Goal: Information Seeking & Learning: Learn about a topic

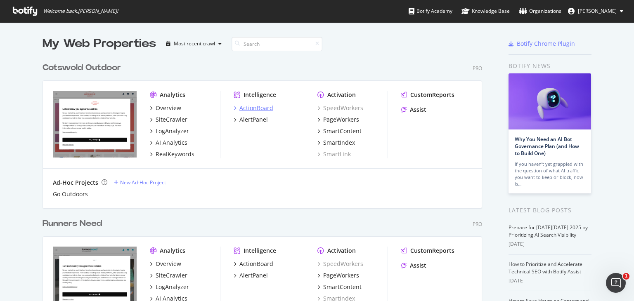
click at [266, 108] on div "ActionBoard" at bounding box center [256, 108] width 34 height 8
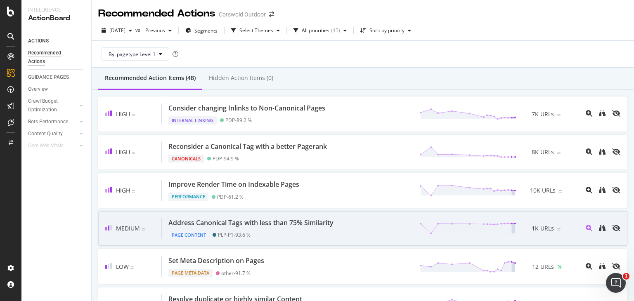
scroll to position [39, 0]
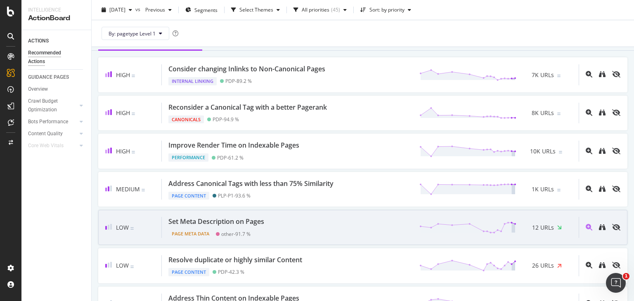
click at [265, 223] on div "Set Meta Description on Pages" at bounding box center [217, 221] width 99 height 9
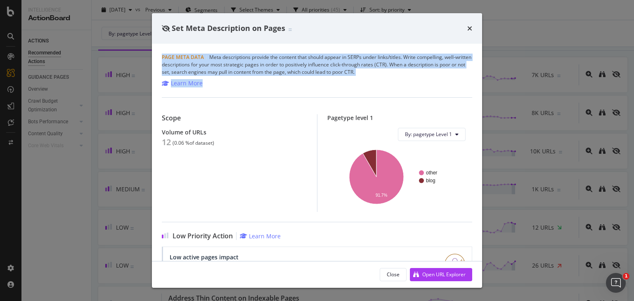
drag, startPoint x: 395, startPoint y: 76, endPoint x: 160, endPoint y: 55, distance: 235.8
click at [160, 55] on div "Page Meta Data | Meta descriptions provide the content that should appear in SE…" at bounding box center [317, 153] width 330 height 218
drag, startPoint x: 160, startPoint y: 55, endPoint x: 392, endPoint y: 74, distance: 232.4
click at [392, 74] on div "Page Meta Data | Meta descriptions provide the content that should appear in SE…" at bounding box center [317, 153] width 330 height 218
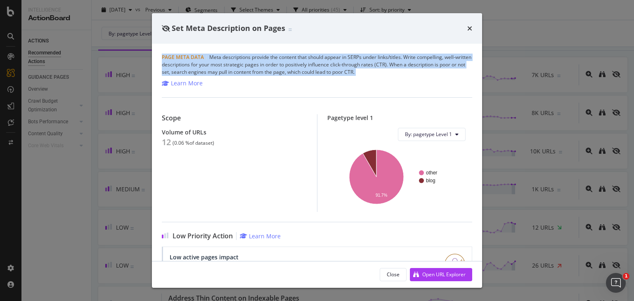
click at [392, 74] on div "Page Meta Data | Meta descriptions provide the content that should appear in SE…" at bounding box center [317, 65] width 310 height 22
drag, startPoint x: 396, startPoint y: 72, endPoint x: 155, endPoint y: 54, distance: 242.1
click at [155, 54] on div "Page Meta Data | Meta descriptions provide the content that should appear in SE…" at bounding box center [317, 153] width 330 height 218
drag, startPoint x: 155, startPoint y: 54, endPoint x: 398, endPoint y: 71, distance: 244.1
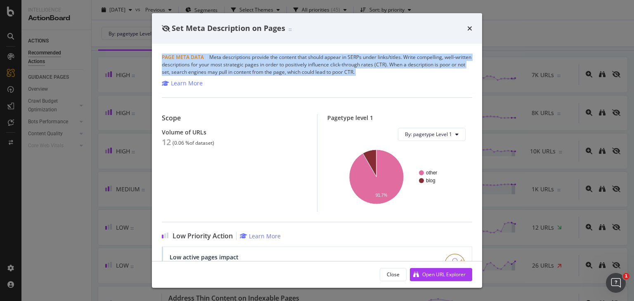
click at [398, 71] on div "Page Meta Data | Meta descriptions provide the content that should appear in SE…" at bounding box center [317, 153] width 330 height 218
click at [398, 71] on div "Page Meta Data | Meta descriptions provide the content that should appear in SE…" at bounding box center [317, 65] width 310 height 22
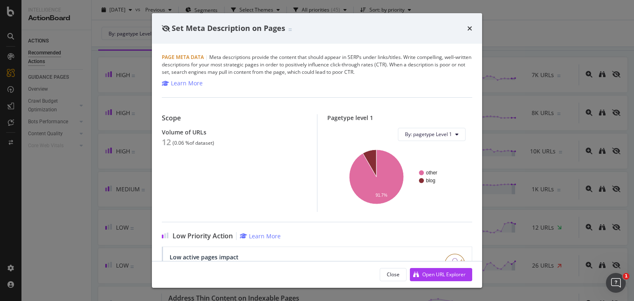
click at [471, 28] on icon "times" at bounding box center [469, 28] width 5 height 7
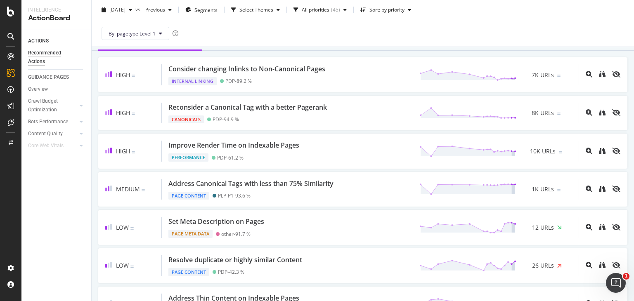
click at [487, 38] on div "By: pagetype Level 1" at bounding box center [362, 33] width 529 height 26
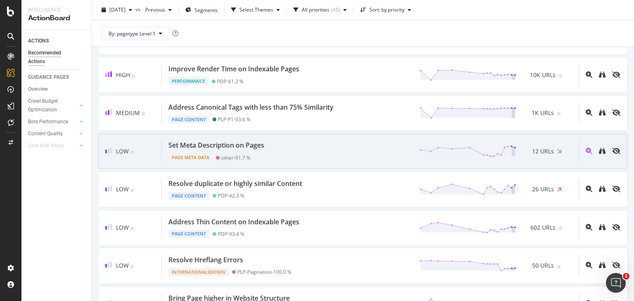
scroll to position [115, 0]
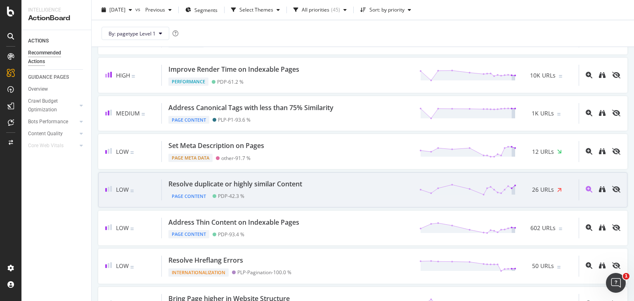
click at [349, 188] on div "Resolve duplicate or highly similar Content Page Content PDP - 42.3 % 26 URLs" at bounding box center [370, 190] width 417 height 21
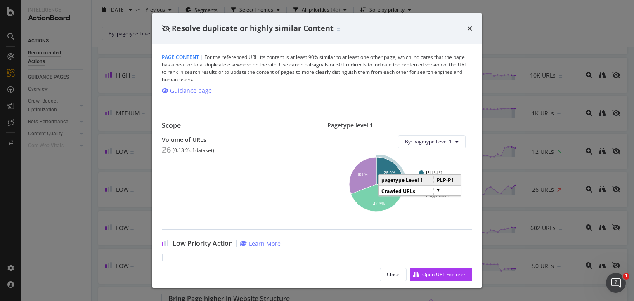
click at [388, 170] on icon "A chart." at bounding box center [389, 172] width 27 height 31
click at [104, 141] on div "Resolve duplicate or highly similar Content Page Content | For the referenced U…" at bounding box center [317, 150] width 634 height 301
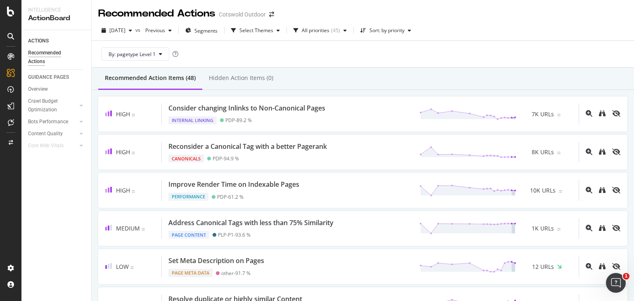
click at [359, 75] on div "Recommended Action Items (48) Hidden Action Items (0)" at bounding box center [363, 79] width 542 height 22
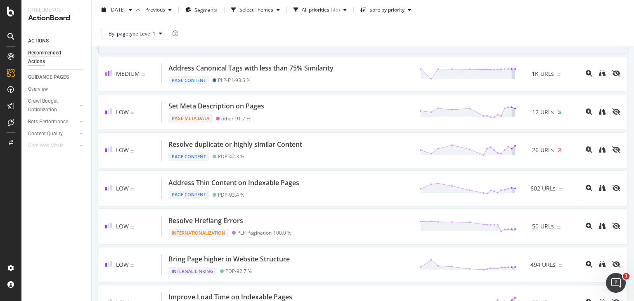
scroll to position [154, 0]
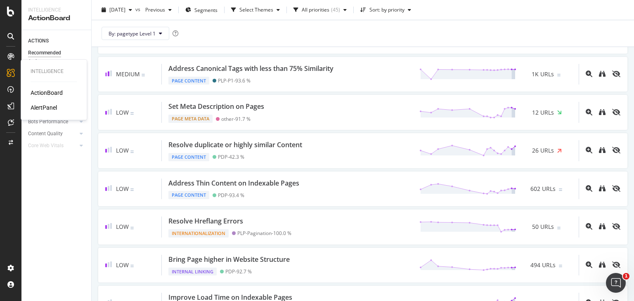
click at [44, 93] on div "ActionBoard" at bounding box center [47, 93] width 32 height 8
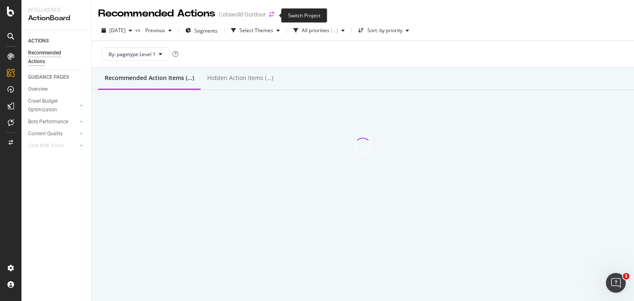
click at [273, 15] on icon "arrow-right-arrow-left" at bounding box center [271, 15] width 5 height 6
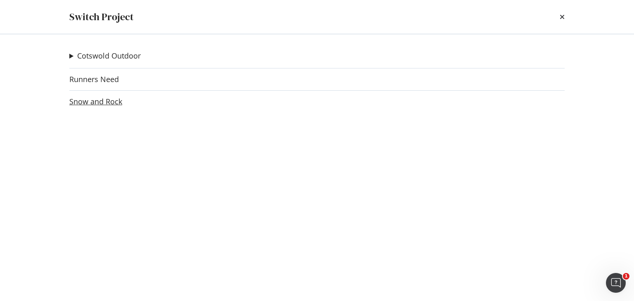
click at [108, 99] on link "Snow and Rock" at bounding box center [95, 101] width 53 height 9
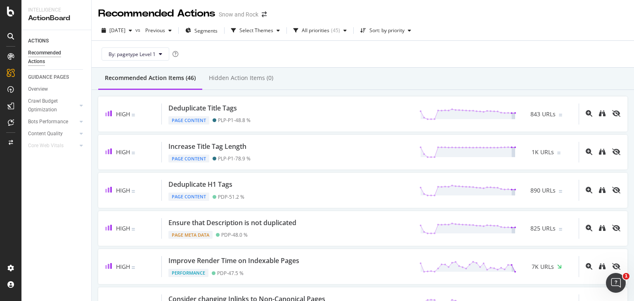
click at [413, 81] on div "Recommended Action Items (46) Hidden Action Items (0)" at bounding box center [363, 79] width 542 height 22
click at [445, 61] on div "By: pagetype Level 1" at bounding box center [362, 54] width 529 height 26
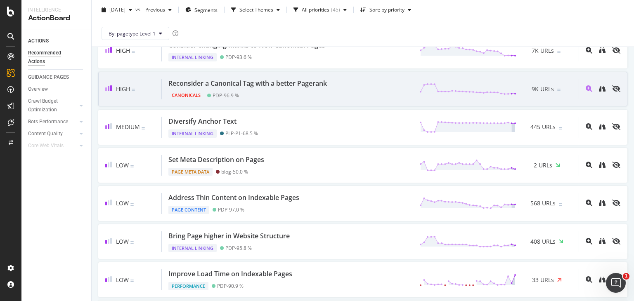
scroll to position [292, 0]
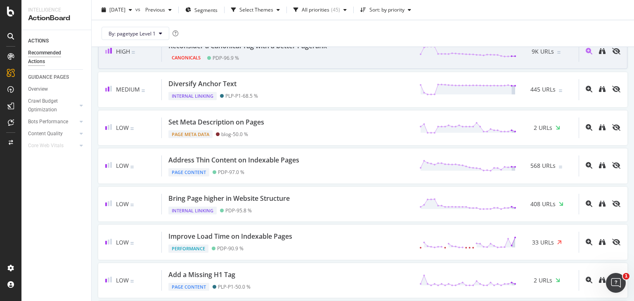
click at [315, 140] on div "Low Set Meta Description on Pages Page Meta Data blog - 50.0 % 2 URLs" at bounding box center [362, 128] width 529 height 35
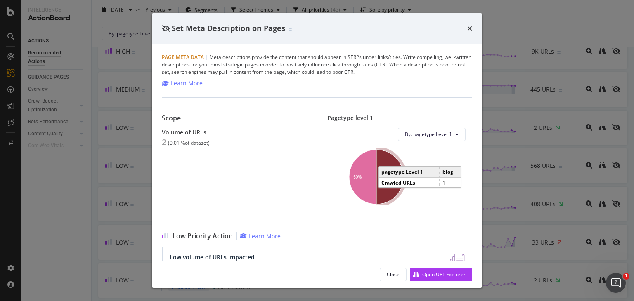
click at [387, 174] on icon "A chart." at bounding box center [389, 177] width 27 height 54
click at [471, 25] on icon "times" at bounding box center [469, 28] width 5 height 7
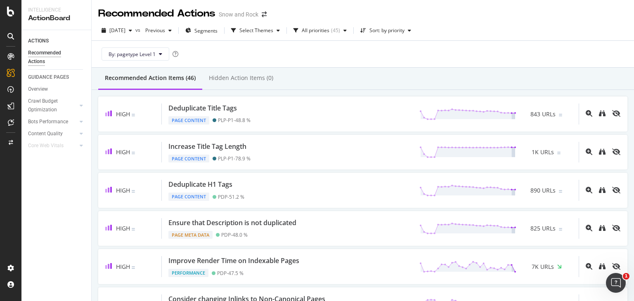
click at [474, 53] on div "By: pagetype Level 1" at bounding box center [362, 54] width 529 height 26
click at [408, 72] on div "Recommended Action Items (46) Hidden Action Items (0)" at bounding box center [363, 79] width 542 height 22
drag, startPoint x: 289, startPoint y: 81, endPoint x: 102, endPoint y: 80, distance: 187.4
click at [102, 80] on div "Recommended Action Items (46) Hidden Action Items (0)" at bounding box center [363, 79] width 542 height 22
click at [336, 74] on div "Recommended Action Items (46) Hidden Action Items (0)" at bounding box center [363, 79] width 542 height 22
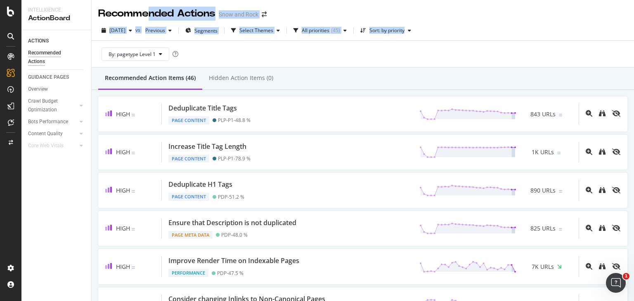
drag, startPoint x: 463, startPoint y: 39, endPoint x: 147, endPoint y: 11, distance: 317.9
click at [147, 11] on div "Recommended Actions Snow and Rock 2025 Oct. 2nd vs Previous Segments Select The…" at bounding box center [363, 150] width 542 height 301
drag, startPoint x: 99, startPoint y: 9, endPoint x: 430, endPoint y: 28, distance: 331.2
click at [430, 28] on div "Recommended Actions Snow and Rock 2025 Oct. 2nd vs Previous Segments Select The…" at bounding box center [363, 150] width 542 height 301
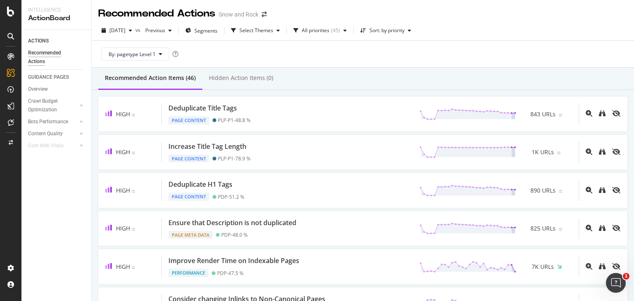
click at [404, 64] on div "By: pagetype Level 1" at bounding box center [362, 54] width 529 height 26
click at [484, 54] on div "By: pagetype Level 1" at bounding box center [362, 54] width 529 height 26
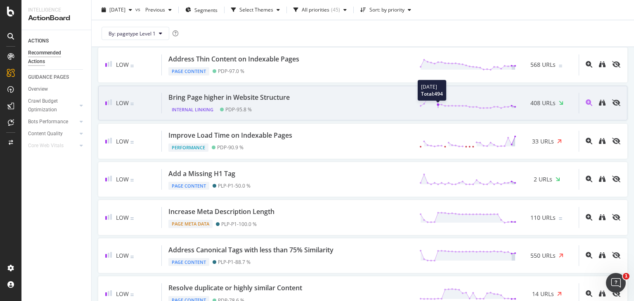
scroll to position [393, 0]
click at [341, 111] on div "Bring Page higher in Website Structure Internal Linking PDP - 95.8 % 408 URLs" at bounding box center [370, 103] width 417 height 21
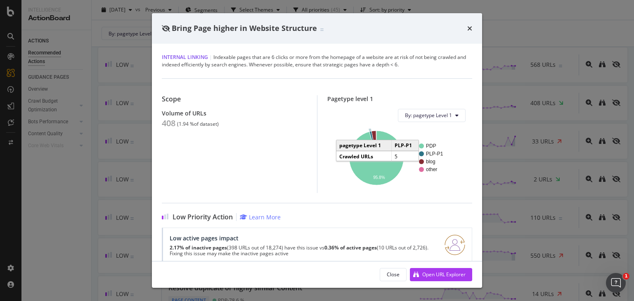
click at [369, 135] on icon "A chart." at bounding box center [372, 144] width 7 height 27
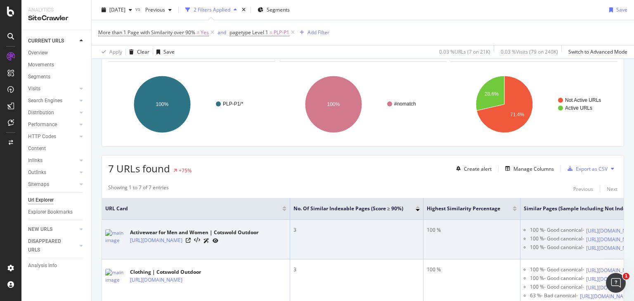
scroll to position [51, 0]
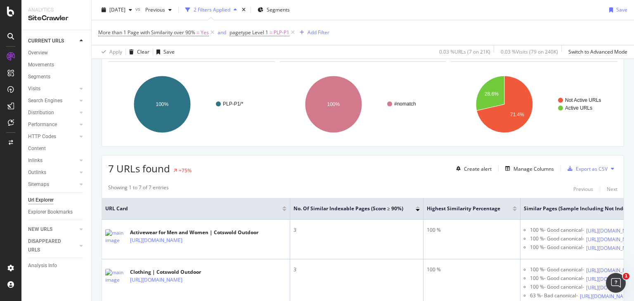
click at [352, 171] on div "7 URLs found +75% Create alert Manage Columns Export as CSV" at bounding box center [363, 166] width 522 height 20
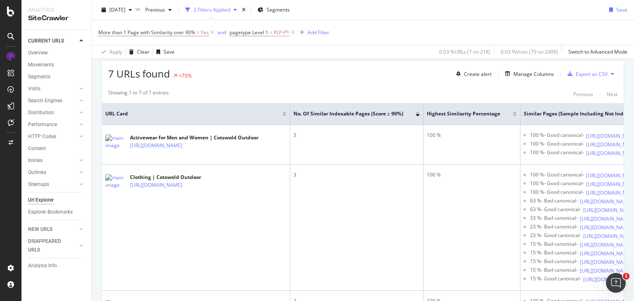
scroll to position [145, 0]
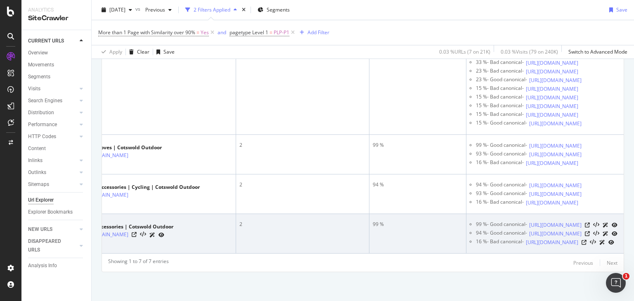
scroll to position [0, 0]
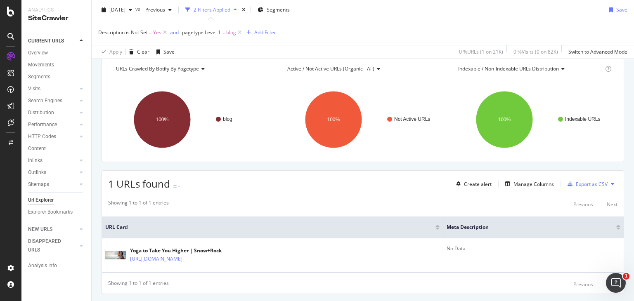
scroll to position [57, 0]
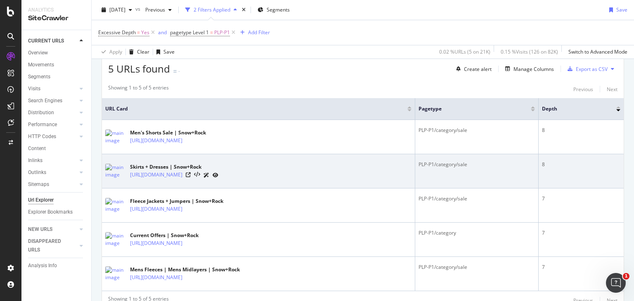
scroll to position [187, 0]
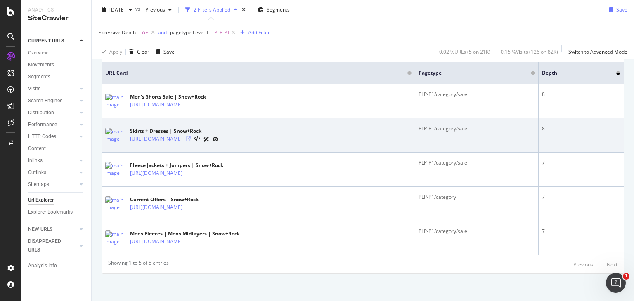
click at [191, 138] on icon at bounding box center [188, 139] width 5 height 5
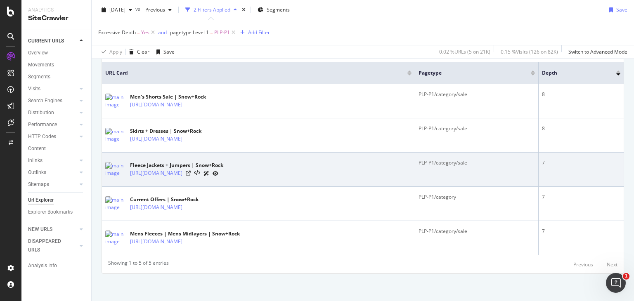
scroll to position [0, 0]
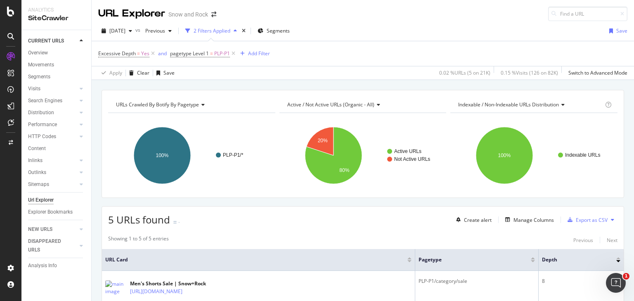
click at [401, 74] on div "Apply Clear Save 0.02 % URLs ( 5 on 21K ) 0.15 % Visits ( 126 on 82K ) Switch t…" at bounding box center [363, 73] width 542 height 14
click at [213, 15] on icon "arrow-right-arrow-left" at bounding box center [213, 15] width 5 height 6
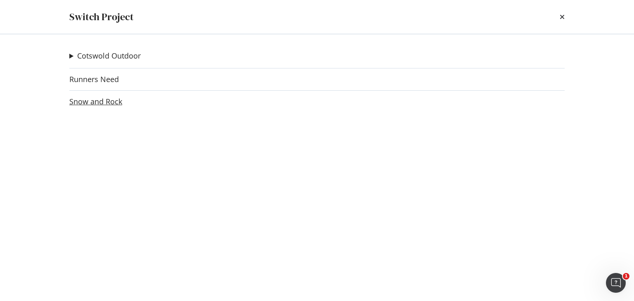
click at [114, 97] on link "Snow and Rock" at bounding box center [95, 101] width 53 height 9
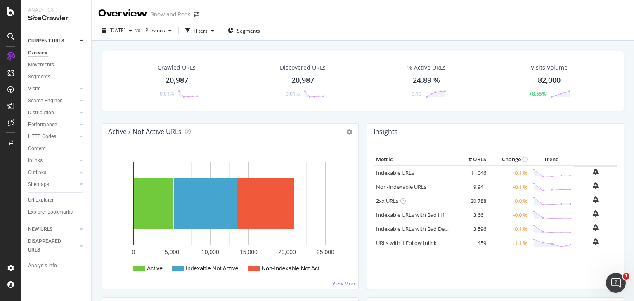
click at [438, 114] on div "Crawled URLs 20,987 +0.01% Discovered URLs 20,987 +0.01% % Active URLs 24.89 % …" at bounding box center [362, 87] width 531 height 73
click at [459, 125] on div "Insights" at bounding box center [495, 132] width 256 height 17
click at [487, 88] on div "Visits Volume 82,000 +8.55%" at bounding box center [549, 80] width 125 height 43
click at [487, 36] on div "2025 Oct. 2nd vs Previous Filters Segments" at bounding box center [363, 32] width 542 height 17
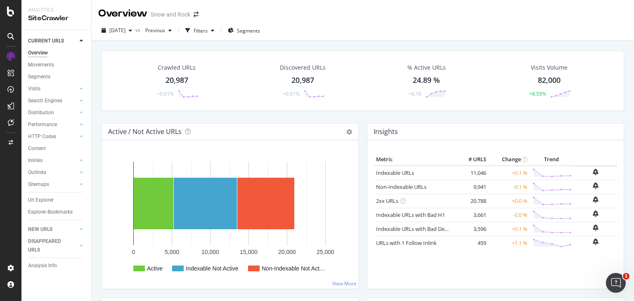
click at [481, 78] on div "% Active URLs 24.89 % +0.10" at bounding box center [426, 80] width 121 height 43
click at [366, 66] on div "% Active URLs 24.89 % +0.10" at bounding box center [426, 80] width 121 height 43
click at [362, 33] on div "2025 Oct. 2nd vs Previous Filters Segments" at bounding box center [363, 32] width 542 height 17
click at [451, 125] on div "Insights" at bounding box center [495, 132] width 256 height 17
click at [418, 120] on div "Crawled URLs 20,987 +0.01% Discovered URLs 20,987 +0.01% % Active URLs 24.89 % …" at bounding box center [362, 87] width 531 height 73
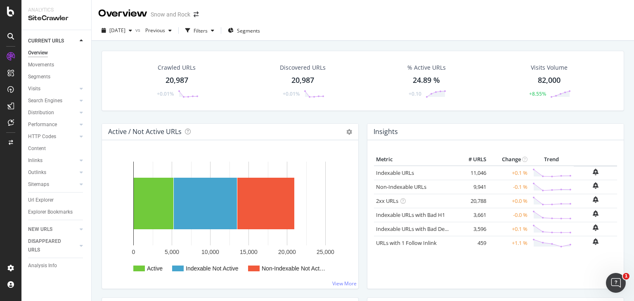
click at [443, 113] on div "Crawled URLs 20,987 +0.01% Discovered URLs 20,987 +0.01% % Active URLs 24.89 % …" at bounding box center [362, 87] width 531 height 73
click at [360, 120] on div "Crawled URLs 20,987 +0.01% Discovered URLs 20,987 +0.01% % Active URLs 24.89 % …" at bounding box center [362, 87] width 531 height 73
click at [467, 116] on div "Crawled URLs 20,987 +0.01% Discovered URLs 20,987 +0.01% % Active URLs 24.89 % …" at bounding box center [362, 87] width 531 height 73
click at [469, 98] on div "% Active URLs 24.89 % +0.10" at bounding box center [426, 80] width 121 height 43
click at [487, 85] on div "Visits Volume 82,000 +8.55%" at bounding box center [549, 80] width 125 height 43
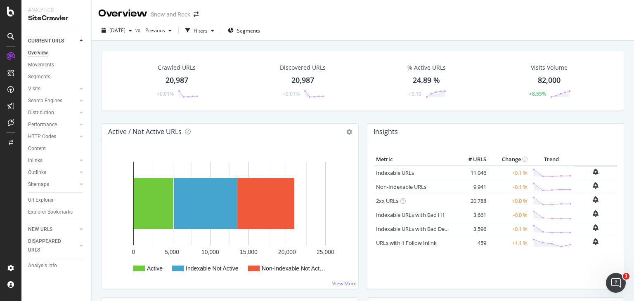
click at [487, 78] on div "Visits Volume 82,000 +8.55%" at bounding box center [549, 80] width 125 height 43
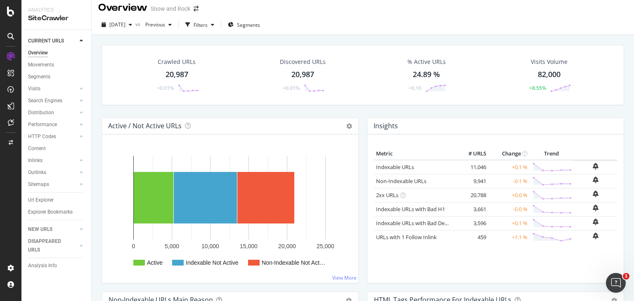
scroll to position [5, 0]
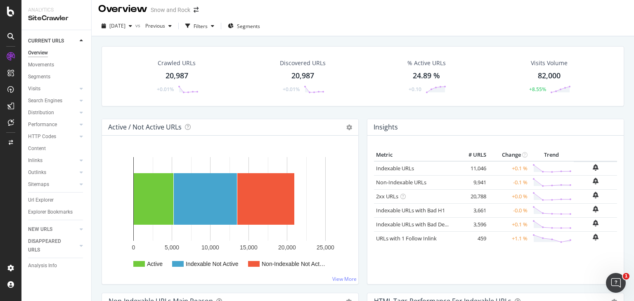
click at [462, 116] on div "Crawled URLs 20,987 +0.01% Discovered URLs 20,987 +0.01% % Active URLs 24.89 % …" at bounding box center [362, 82] width 531 height 73
click at [484, 114] on div "Crawled URLs 20,987 +0.01% Discovered URLs 20,987 +0.01% % Active URLs 24.89 % …" at bounding box center [362, 82] width 531 height 73
click at [488, 114] on div "Crawled URLs 20,987 +0.01% Discovered URLs 20,987 +0.01% % Active URLs 24.89 % …" at bounding box center [362, 82] width 531 height 73
click at [505, 119] on div "Insights Metric # URLS Change Trend Indexable URLs 11,046 +0.1 % Non-Indexable …" at bounding box center [495, 202] width 257 height 166
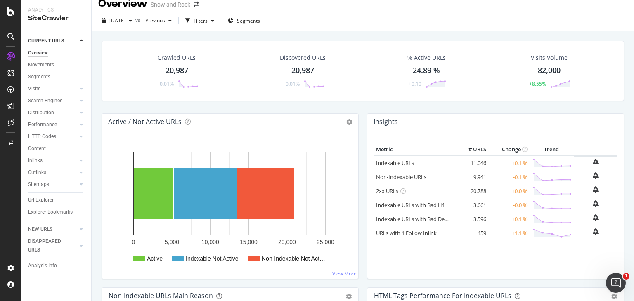
scroll to position [0, 0]
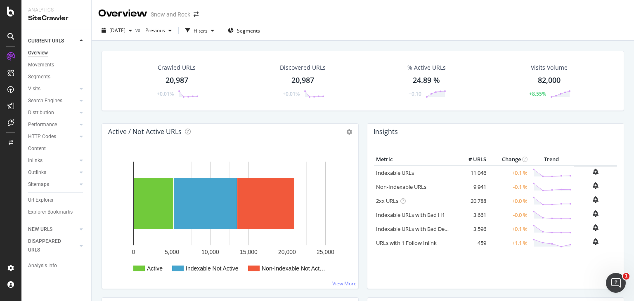
click at [452, 104] on div "Crawled URLs 20,987 +0.01% Discovered URLs 20,987 +0.01% % Active URLs 24.89 % …" at bounding box center [363, 81] width 523 height 60
click at [434, 120] on div "Crawled URLs 20,987 +0.01% Discovered URLs 20,987 +0.01% % Active URLs 24.89 % …" at bounding box center [362, 87] width 531 height 73
click at [374, 34] on div "2025 Oct. 2nd vs Previous Filters Segments" at bounding box center [363, 32] width 542 height 17
click at [410, 4] on div "Overview Snow and Rock" at bounding box center [363, 10] width 542 height 21
click at [421, 32] on div "2025 Oct. 2nd vs Previous Filters Segments" at bounding box center [363, 32] width 542 height 17
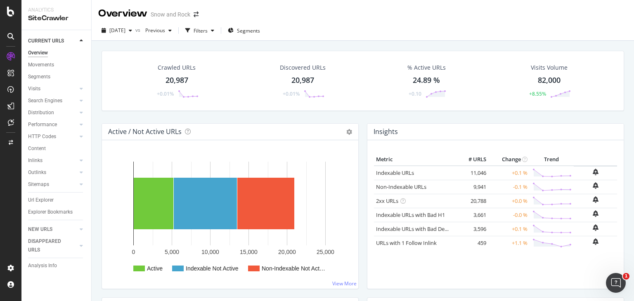
click at [415, 41] on div "Crawled URLs 20,987 +0.01% Discovered URLs 20,987 +0.01% % Active URLs 24.89 % …" at bounding box center [363, 191] width 542 height 301
click at [371, 51] on div "Crawled URLs 20,987 +0.01% Discovered URLs 20,987 +0.01% % Active URLs 24.89 % …" at bounding box center [363, 81] width 523 height 60
click at [371, 43] on div "Crawled URLs 20,987 +0.01% Discovered URLs 20,987 +0.01% % Active URLs 24.89 % …" at bounding box center [363, 191] width 542 height 301
click at [279, 121] on div "Crawled URLs 20,987 +0.01% Discovered URLs 20,987 +0.01% % Active URLs 24.89 % …" at bounding box center [362, 87] width 531 height 73
click at [365, 55] on div "Crawled URLs 20,987 +0.01% Discovered URLs 20,987 +0.01% % Active URLs 24.89 % …" at bounding box center [363, 81] width 523 height 60
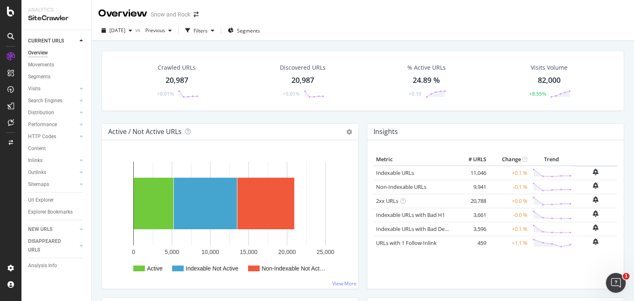
click at [366, 113] on div "Crawled URLs 20,987 +0.01% Discovered URLs 20,987 +0.01% % Active URLs 24.89 % …" at bounding box center [362, 87] width 531 height 73
click at [374, 68] on div "% Active URLs 24.89 % +0.10" at bounding box center [426, 80] width 121 height 43
click at [385, 40] on div "2025 Oct. 2nd vs Previous Filters Segments" at bounding box center [363, 32] width 542 height 17
click at [380, 43] on div "Crawled URLs 20,987 +0.01% Discovered URLs 20,987 +0.01% % Active URLs 24.89 % …" at bounding box center [363, 191] width 542 height 301
click at [394, 35] on div "2025 Oct. 2nd vs Previous Filters Segments" at bounding box center [363, 32] width 542 height 17
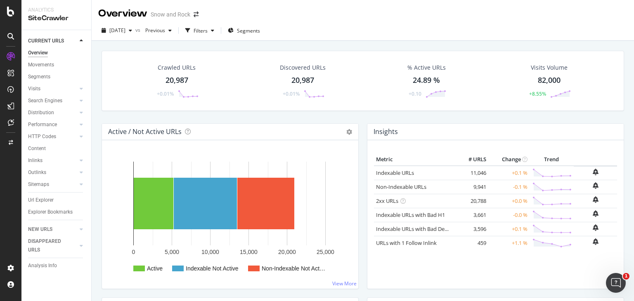
click at [401, 52] on div "Crawled URLs 20,987 +0.01% Discovered URLs 20,987 +0.01% % Active URLs 24.89 % …" at bounding box center [363, 81] width 523 height 60
click at [395, 40] on div "2025 Oct. 2nd vs Previous Filters Segments" at bounding box center [363, 32] width 542 height 17
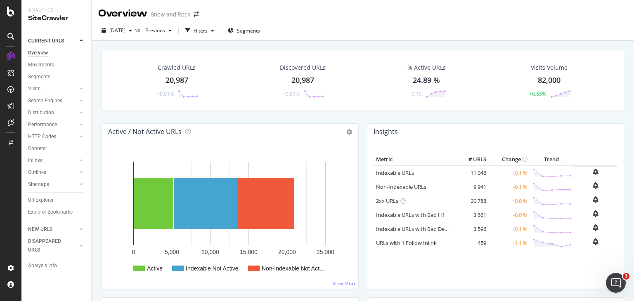
click at [342, 92] on div "Discovered URLs 20,987 +0.01%" at bounding box center [302, 80] width 127 height 43
click at [421, 124] on div "Insights" at bounding box center [495, 132] width 256 height 17
click at [360, 108] on div "Crawled URLs 20,987 +0.01% Discovered URLs 20,987 +0.01% % Active URLs 24.89 % …" at bounding box center [363, 81] width 523 height 60
click at [352, 54] on div "Crawled URLs 20,987 +0.01% Discovered URLs 20,987 +0.01% % Active URLs 24.89 % …" at bounding box center [363, 81] width 523 height 60
click at [369, 69] on div "% Active URLs 24.89 % +0.10" at bounding box center [426, 80] width 121 height 43
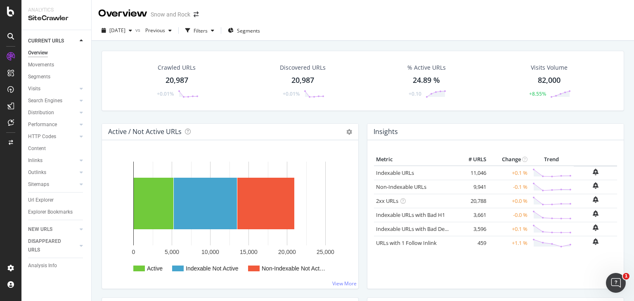
click at [355, 105] on div "Crawled URLs 20,987 +0.01% Discovered URLs 20,987 +0.01% % Active URLs 24.89 % …" at bounding box center [363, 81] width 523 height 60
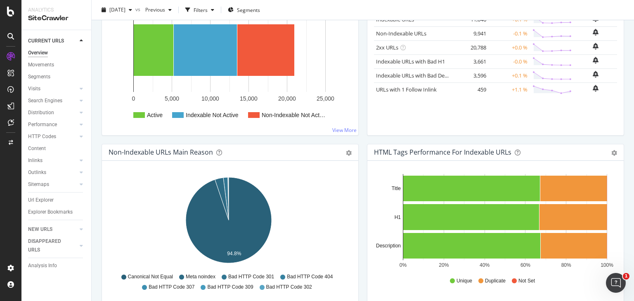
scroll to position [159, 0]
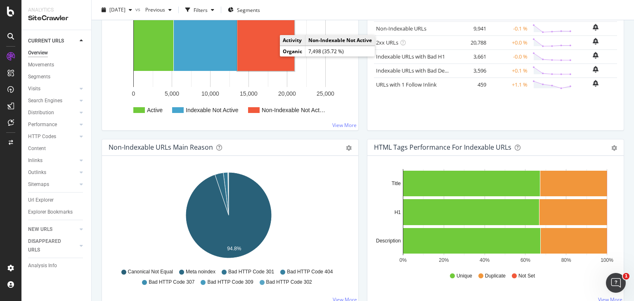
click at [274, 55] on rect "A chart." at bounding box center [265, 45] width 57 height 52
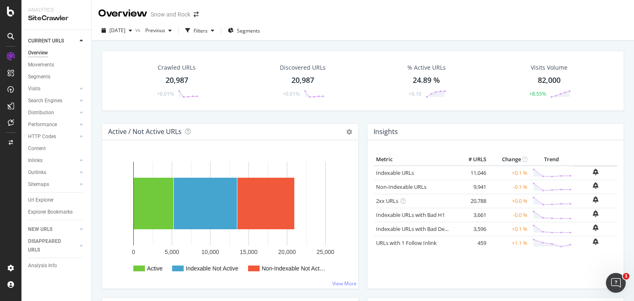
click at [359, 126] on div "Active / Not Active URLs Chart (by Value) Chart (by Percentage) Table Expand Ex…" at bounding box center [229, 210] width 265 height 174
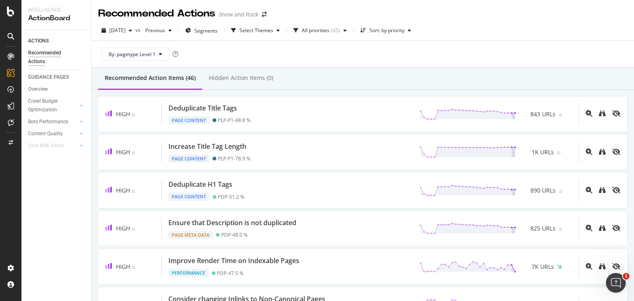
click at [402, 85] on div "Recommended Action Items (46) Hidden Action Items (0)" at bounding box center [363, 79] width 542 height 22
click at [443, 46] on div "By: pagetype Level 1" at bounding box center [362, 54] width 529 height 26
click at [398, 79] on div "Recommended Action Items (46) Hidden Action Items (0)" at bounding box center [363, 79] width 542 height 22
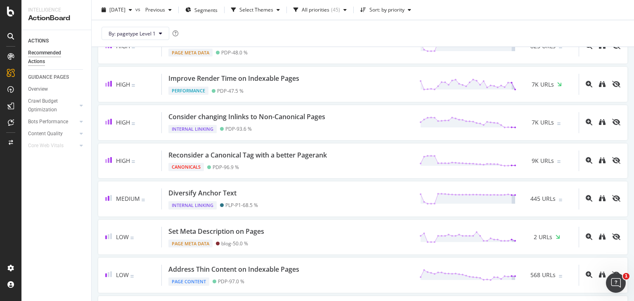
scroll to position [183, 0]
click at [376, 27] on div "By: pagetype Level 1" at bounding box center [362, 33] width 529 height 26
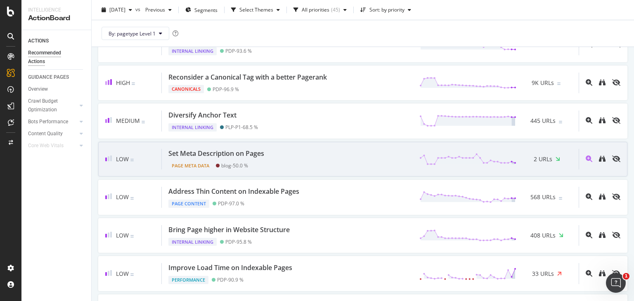
scroll to position [0, 0]
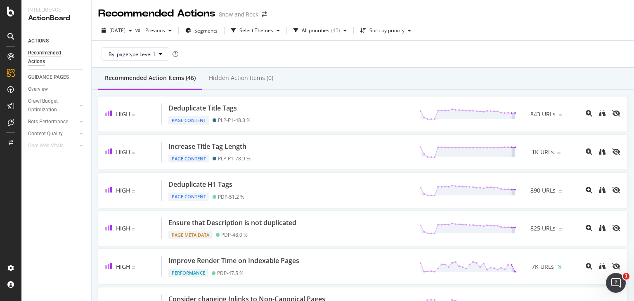
click at [383, 72] on div "Recommended Action Items (46) Hidden Action Items (0)" at bounding box center [363, 79] width 542 height 22
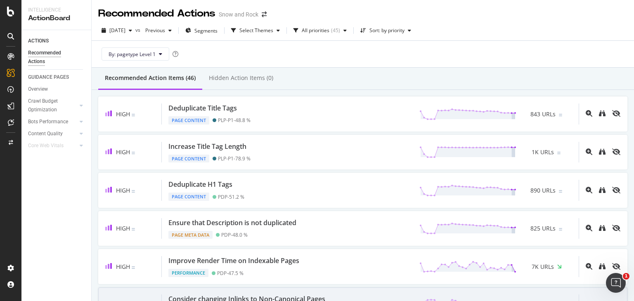
click at [386, 300] on div "Consider changing Inlinks to Non-Canonical Pages Internal Linking PDP - 93.6 % …" at bounding box center [370, 305] width 417 height 21
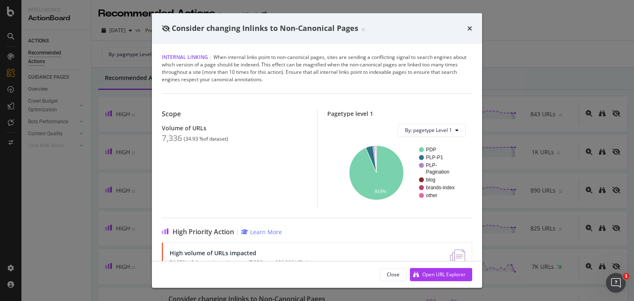
click at [532, 151] on div "Consider changing Inlinks to Non-Canonical Pages Internal Linking | When intern…" at bounding box center [317, 150] width 634 height 301
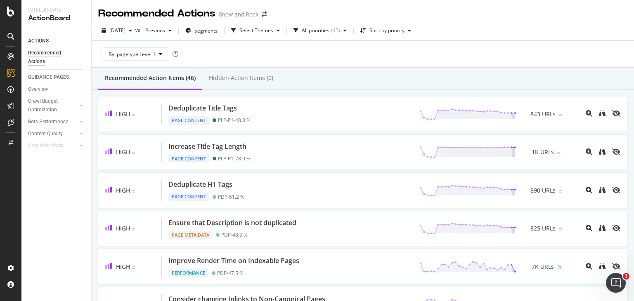
drag, startPoint x: 423, startPoint y: 57, endPoint x: 371, endPoint y: 79, distance: 56.6
click at [371, 79] on div "Recommended Action Items (46) Hidden Action Items (0)" at bounding box center [363, 79] width 542 height 22
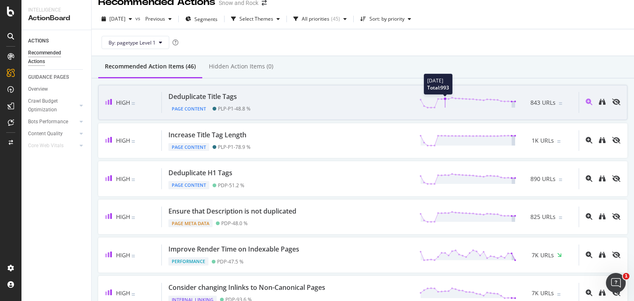
click at [438, 98] on icon at bounding box center [467, 103] width 97 height 12
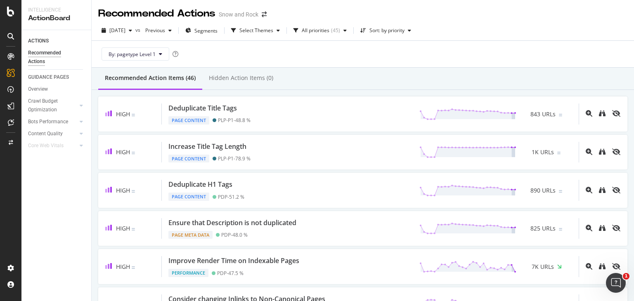
scroll to position [0, 0]
drag, startPoint x: 264, startPoint y: 19, endPoint x: 266, endPoint y: 12, distance: 7.7
click at [266, 12] on div "Recommended Actions Snow and Rock" at bounding box center [186, 14] width 177 height 14
click at [266, 12] on icon "arrow-right-arrow-left" at bounding box center [264, 15] width 5 height 6
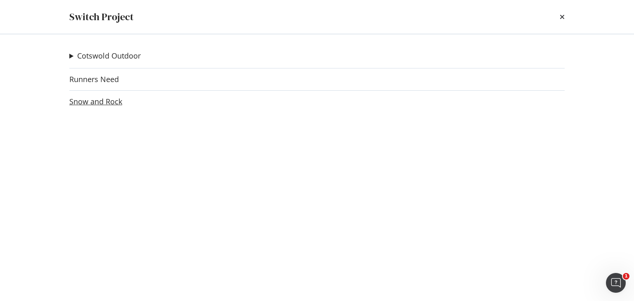
click at [111, 101] on link "Snow and Rock" at bounding box center [95, 101] width 53 height 9
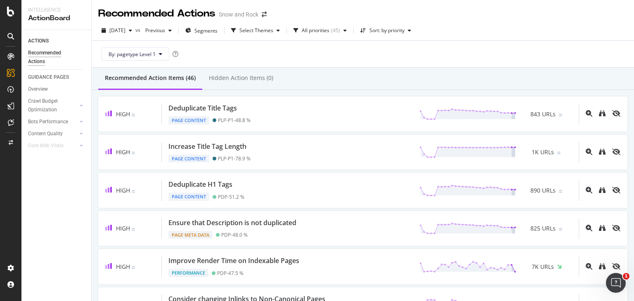
click at [426, 85] on div "Recommended Action Items (46) Hidden Action Items (0)" at bounding box center [363, 79] width 542 height 22
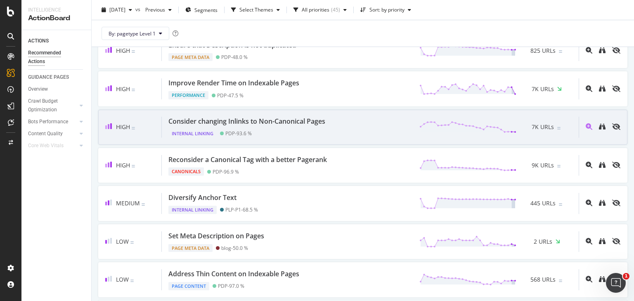
scroll to position [177, 0]
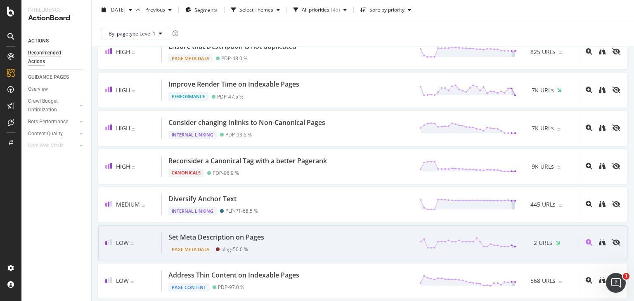
click at [319, 240] on div "Set Meta Description on Pages Page Meta Data blog - 50.0 % 2 URLs" at bounding box center [370, 243] width 417 height 21
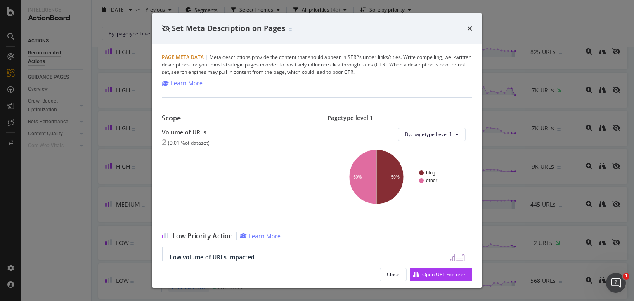
click at [529, 133] on div "Set Meta Description on Pages Page Meta Data | Meta descriptions provide the co…" at bounding box center [317, 150] width 634 height 301
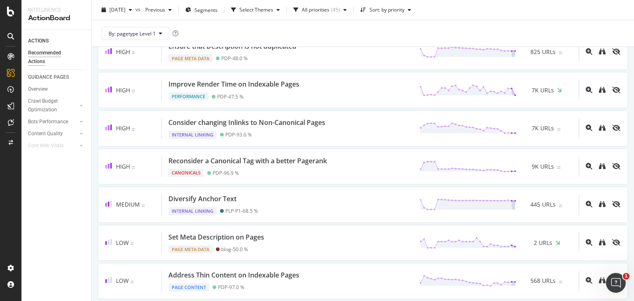
click at [529, 133] on div "7K URLs" at bounding box center [544, 128] width 56 height 12
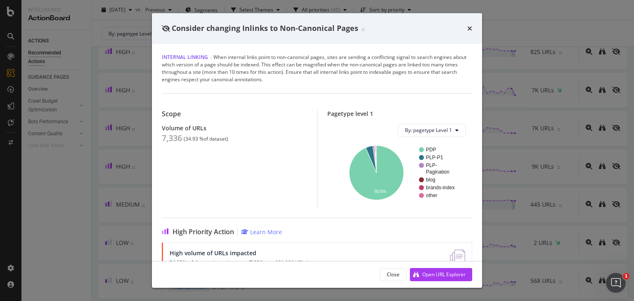
click at [525, 128] on div "Consider changing Inlinks to Non-Canonical Pages Internal Linking | When intern…" at bounding box center [317, 150] width 634 height 301
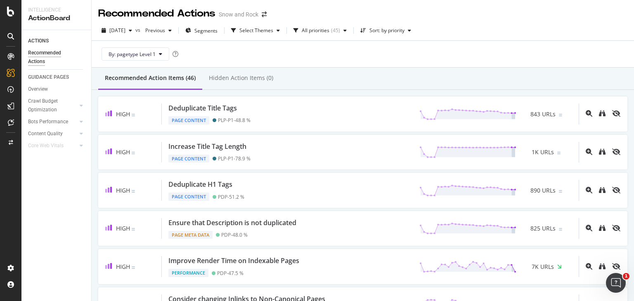
click at [476, 75] on div "Recommended Action Items (46) Hidden Action Items (0)" at bounding box center [363, 79] width 542 height 22
click at [453, 78] on div "Recommended Action Items (46) Hidden Action Items (0)" at bounding box center [363, 79] width 542 height 22
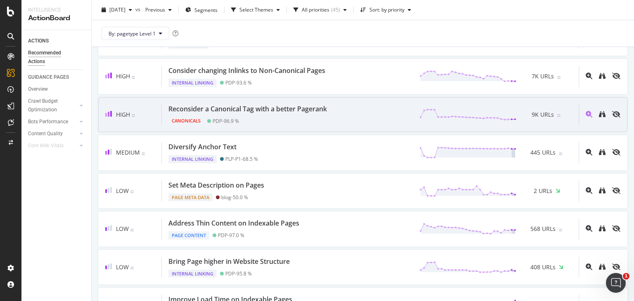
scroll to position [228, 0]
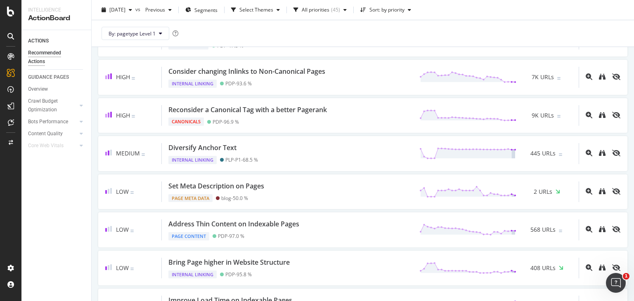
click at [270, 35] on div "By: pagetype Level 1" at bounding box center [362, 33] width 529 height 26
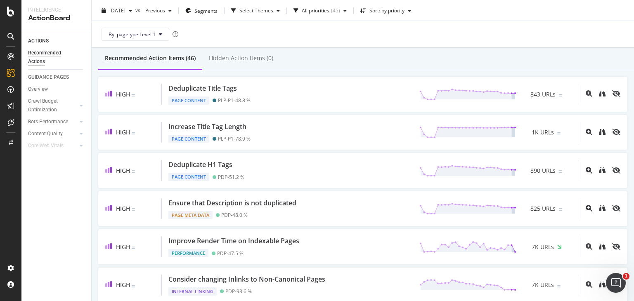
scroll to position [0, 0]
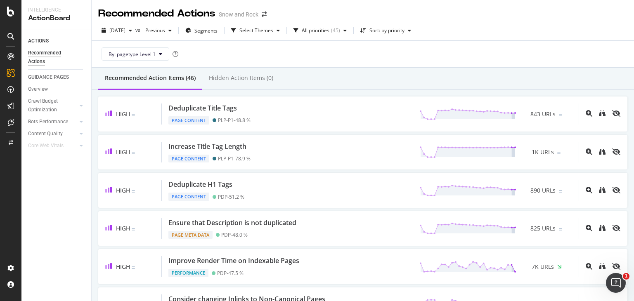
click at [434, 50] on div "By: pagetype Level 1" at bounding box center [362, 54] width 529 height 26
click at [443, 79] on div "Recommended Action Items (46) Hidden Action Items (0)" at bounding box center [363, 79] width 542 height 22
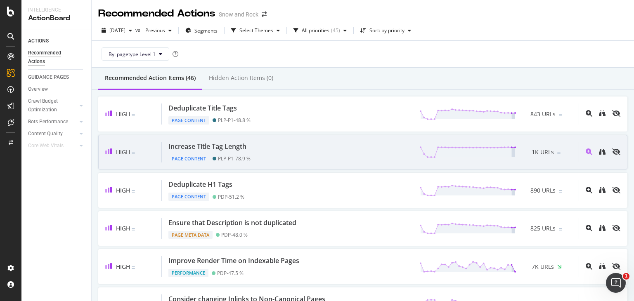
click at [350, 137] on div "High Increase Title Tag Length Page Content PLP-P1 - 78.9 % 1K URLs" at bounding box center [362, 152] width 529 height 35
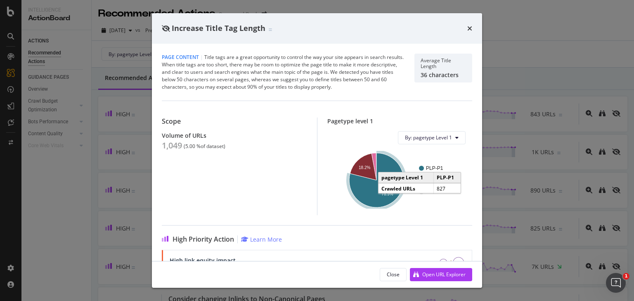
click at [378, 170] on icon "A chart." at bounding box center [376, 180] width 54 height 54
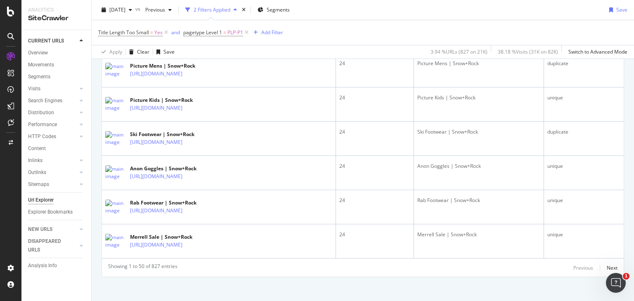
scroll to position [1725, 0]
click at [607, 265] on div "Next" at bounding box center [612, 268] width 11 height 7
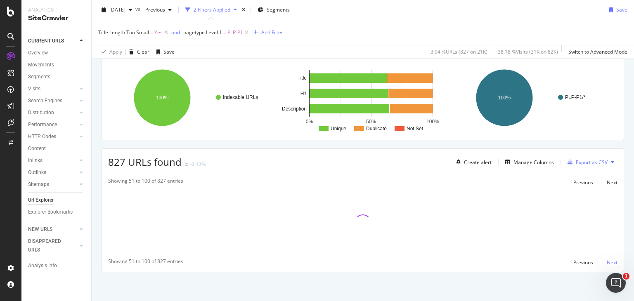
scroll to position [57, 0]
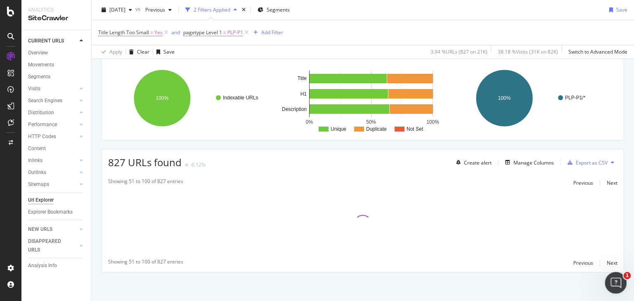
click at [611, 284] on icon "Open Intercom Messenger" at bounding box center [615, 282] width 14 height 14
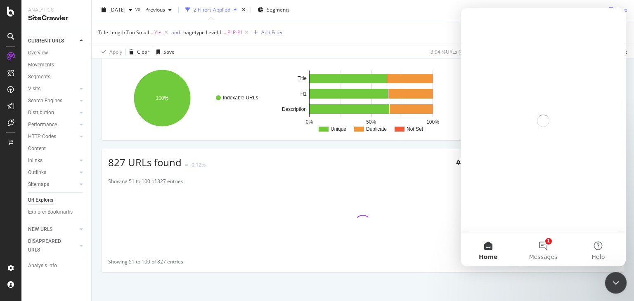
scroll to position [0, 0]
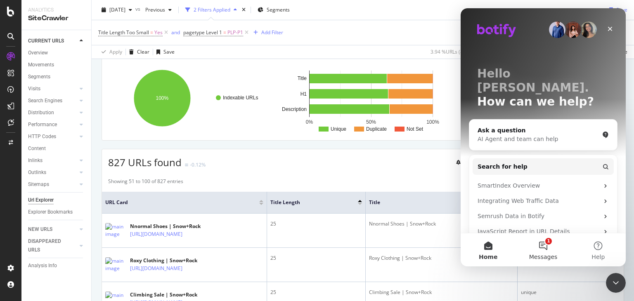
click at [550, 251] on button "1 Messages" at bounding box center [543, 250] width 55 height 33
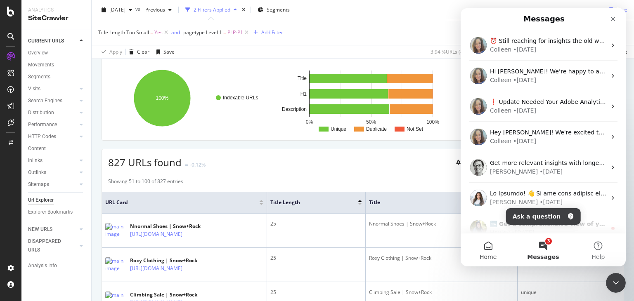
click at [494, 254] on span "Home" at bounding box center [488, 257] width 17 height 6
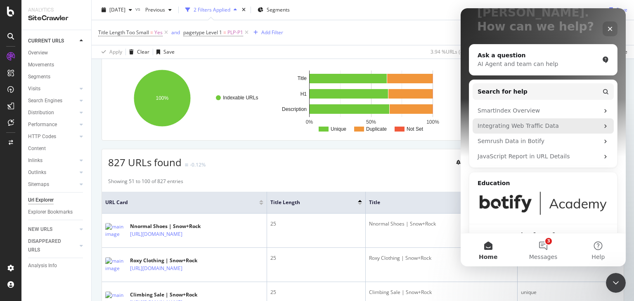
scroll to position [77, 0]
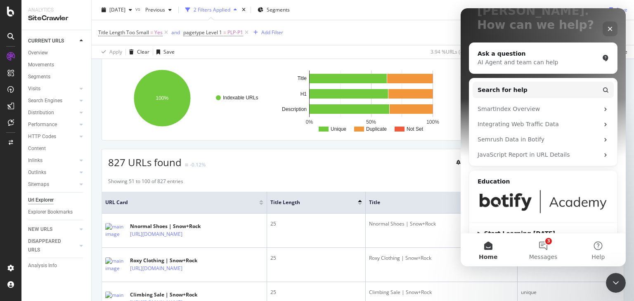
click at [401, 178] on div "Showing 51 to 100 of 827 entries Previous Next" at bounding box center [363, 183] width 522 height 10
click at [384, 120] on rect "A chart." at bounding box center [361, 98] width 165 height 72
click at [609, 28] on icon "Close" at bounding box center [610, 29] width 5 height 5
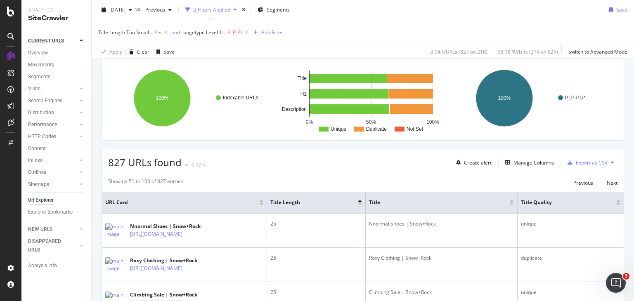
scroll to position [0, 0]
